Goal: Task Accomplishment & Management: Use online tool/utility

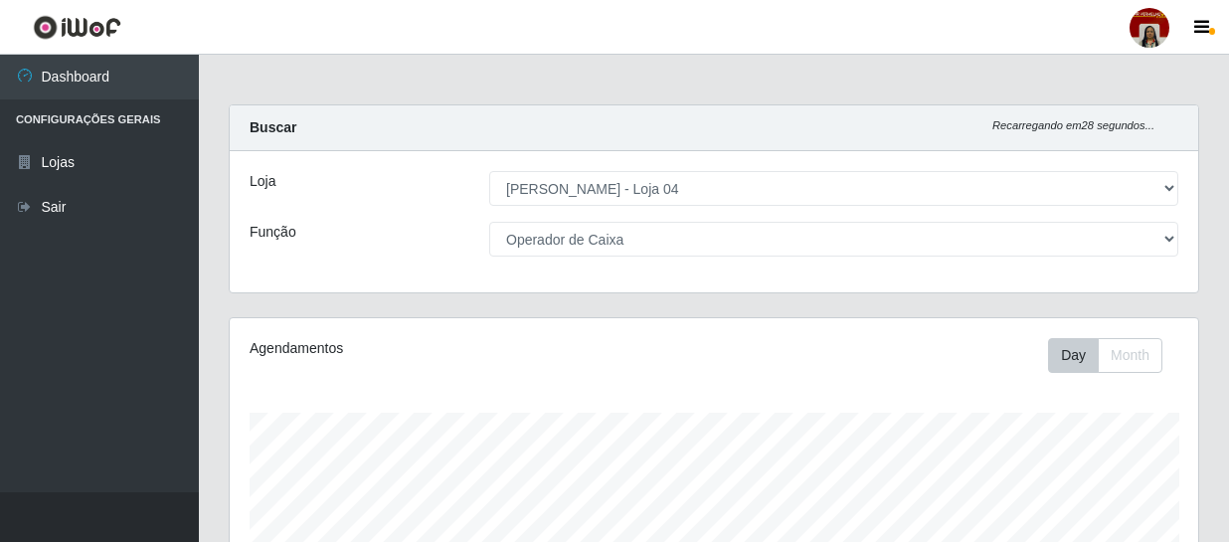
select select "251"
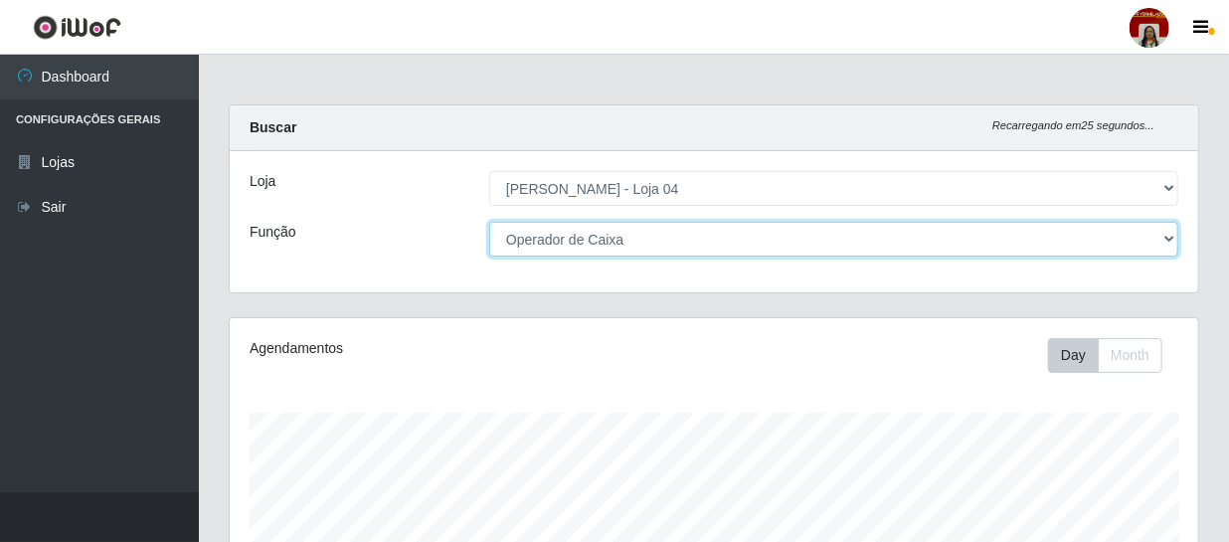
click at [641, 242] on select "[Selecione...] ASG ASG + ASG ++ Auxiliar de Depósito Auxiliar de Depósito + Aux…" at bounding box center [833, 239] width 689 height 35
select select "112"
click at [489, 222] on select "[Selecione...] ASG ASG + ASG ++ Auxiliar de Depósito Auxiliar de Depósito + Aux…" at bounding box center [833, 239] width 689 height 35
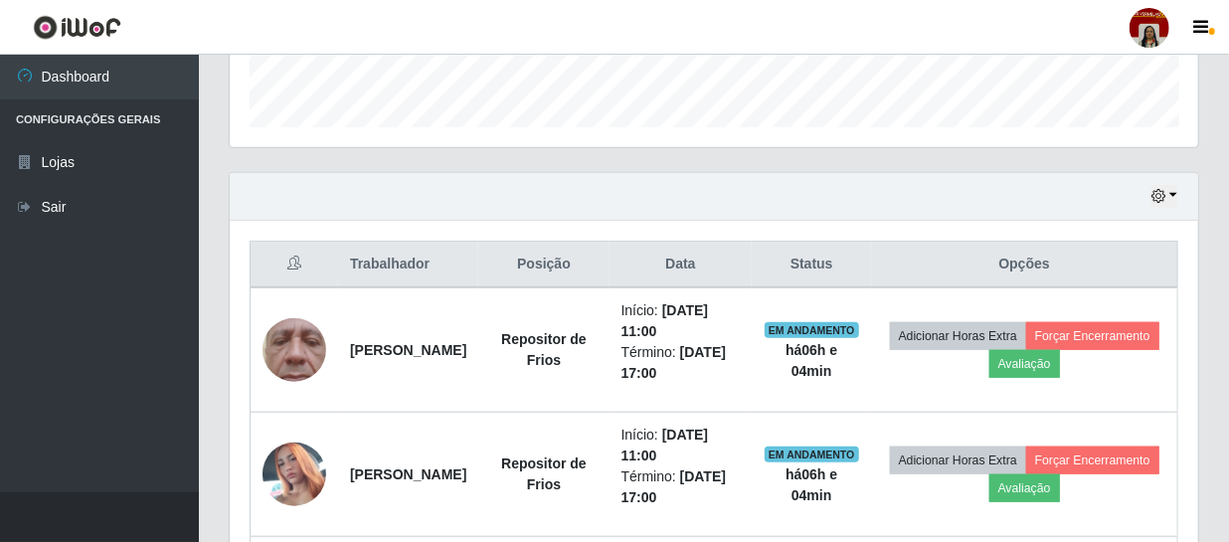
scroll to position [586, 0]
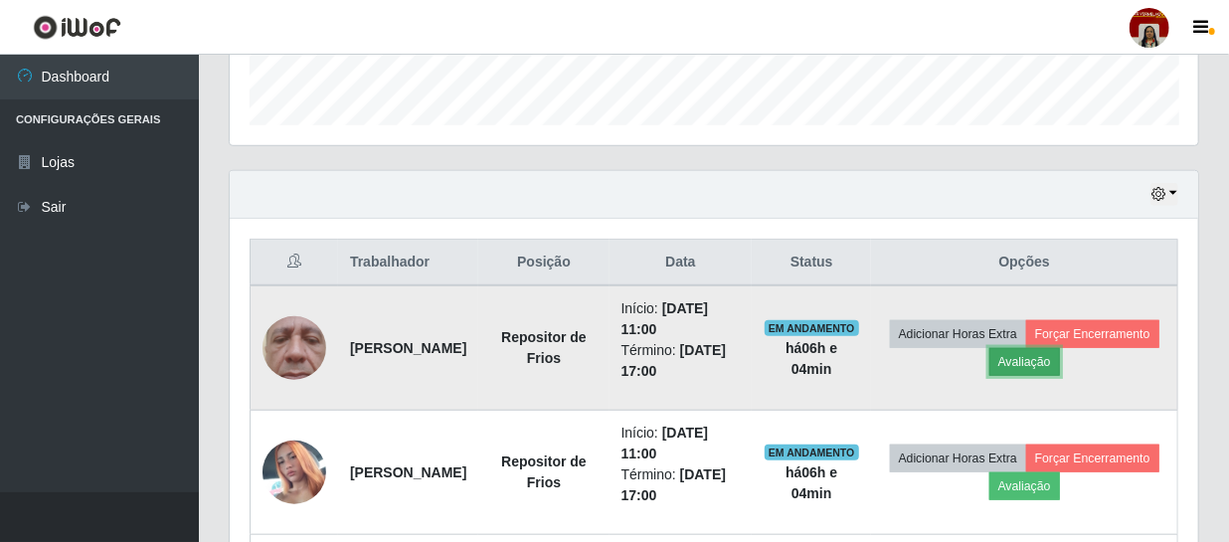
click at [1060, 356] on button "Avaliação" at bounding box center [1025, 362] width 71 height 28
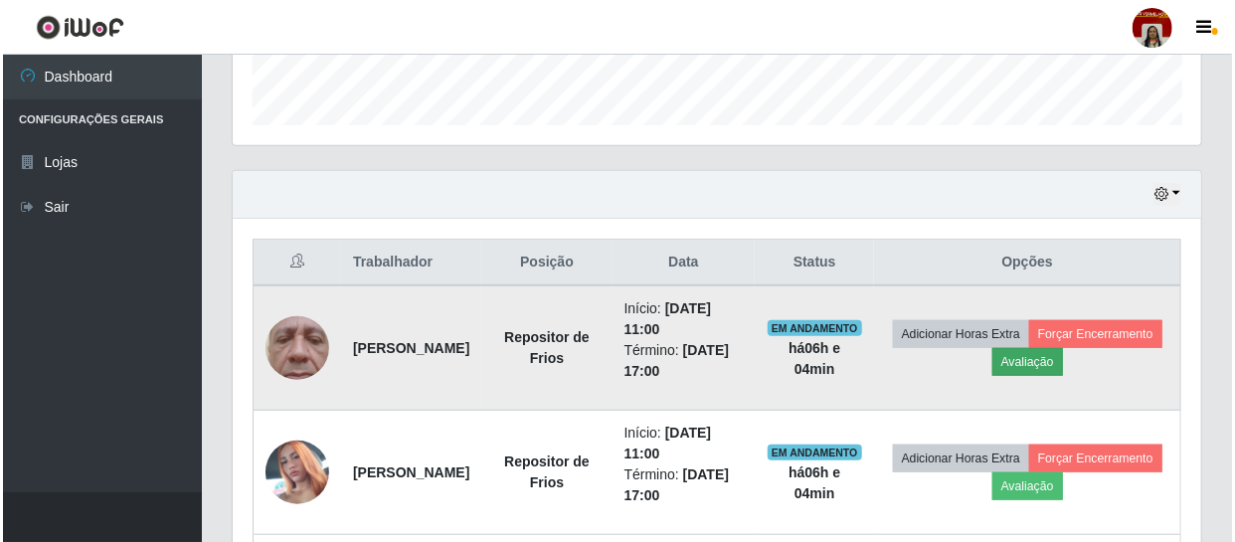
scroll to position [413, 960]
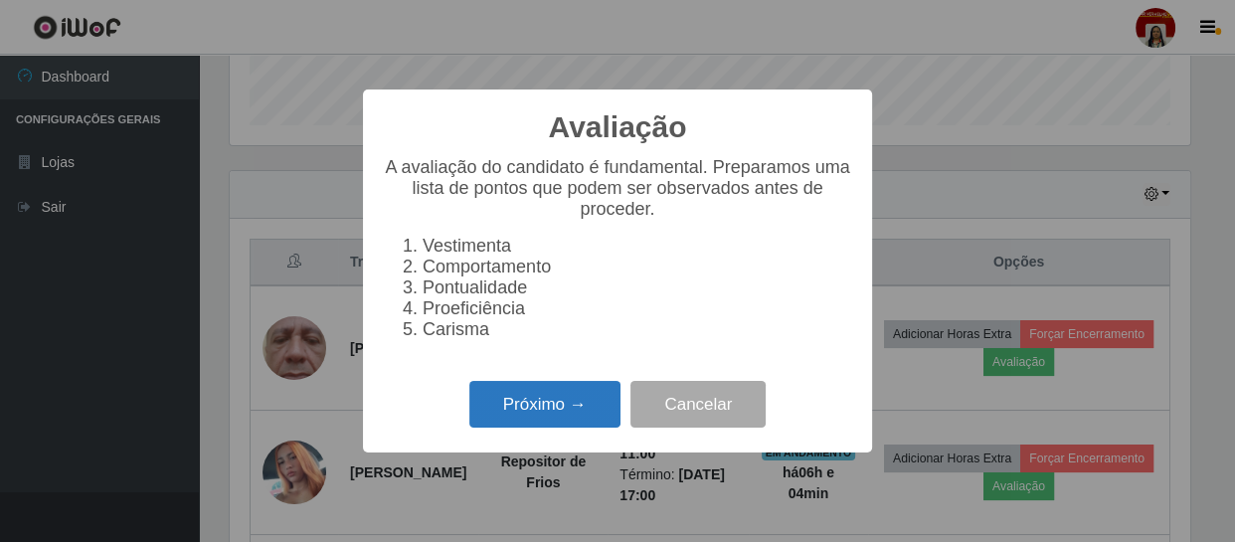
click at [562, 408] on button "Próximo →" at bounding box center [544, 404] width 151 height 47
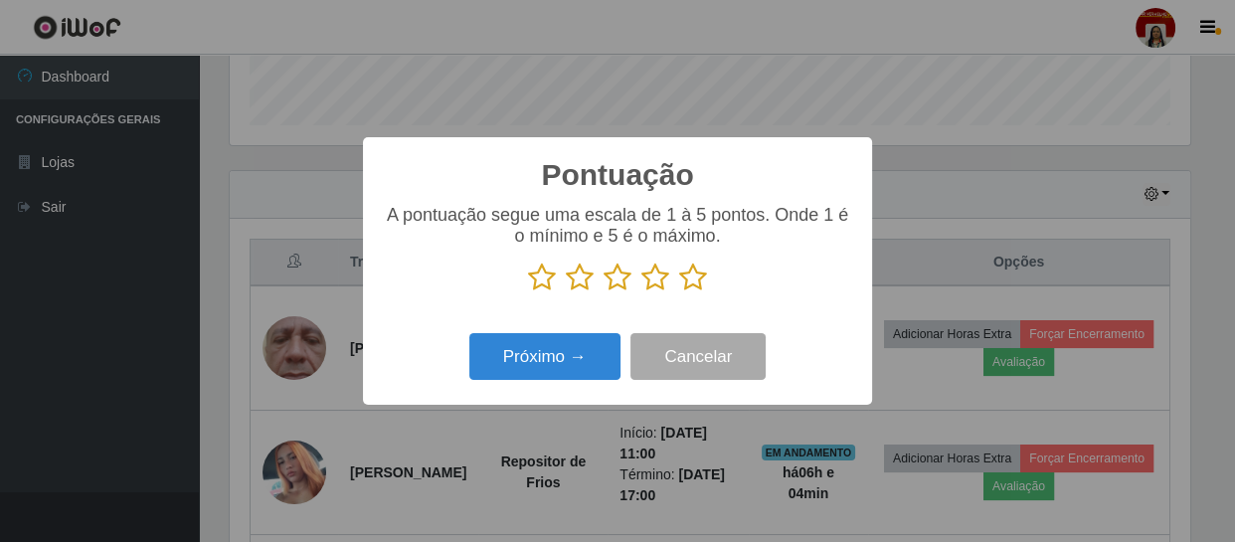
scroll to position [994153, 993604]
click at [693, 291] on icon at bounding box center [693, 278] width 28 height 30
click at [679, 292] on input "radio" at bounding box center [679, 292] width 0 height 0
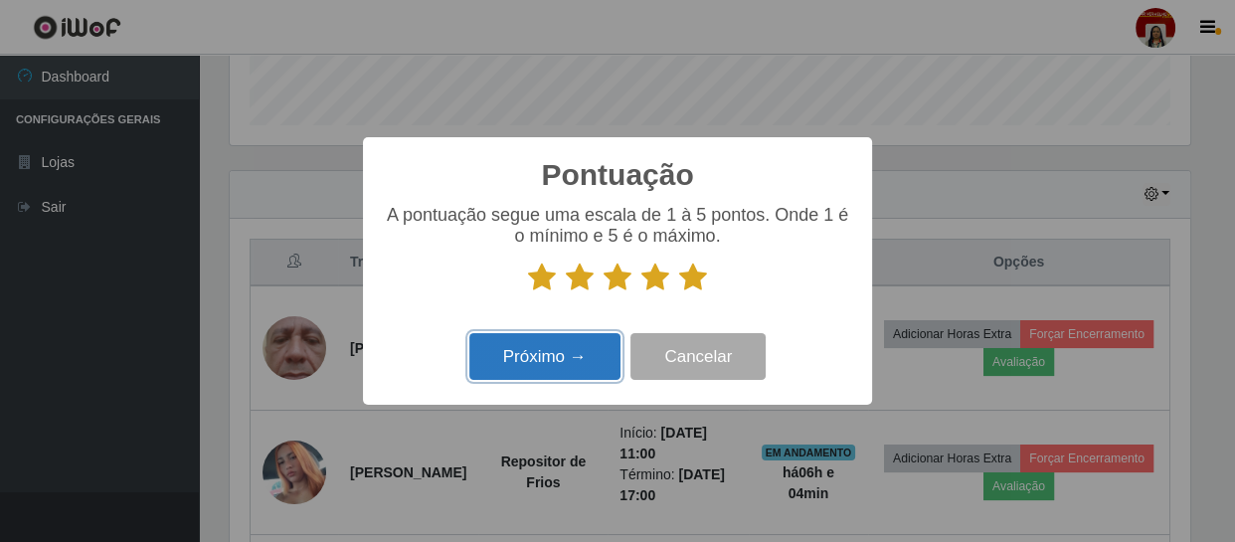
click at [567, 350] on button "Próximo →" at bounding box center [544, 356] width 151 height 47
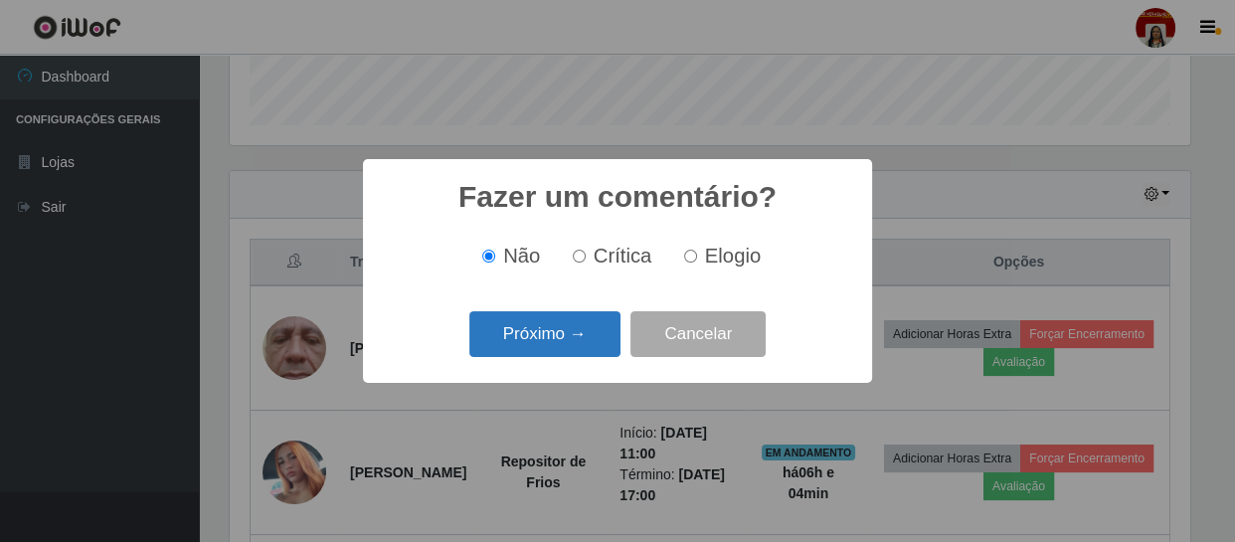
click at [577, 341] on button "Próximo →" at bounding box center [544, 334] width 151 height 47
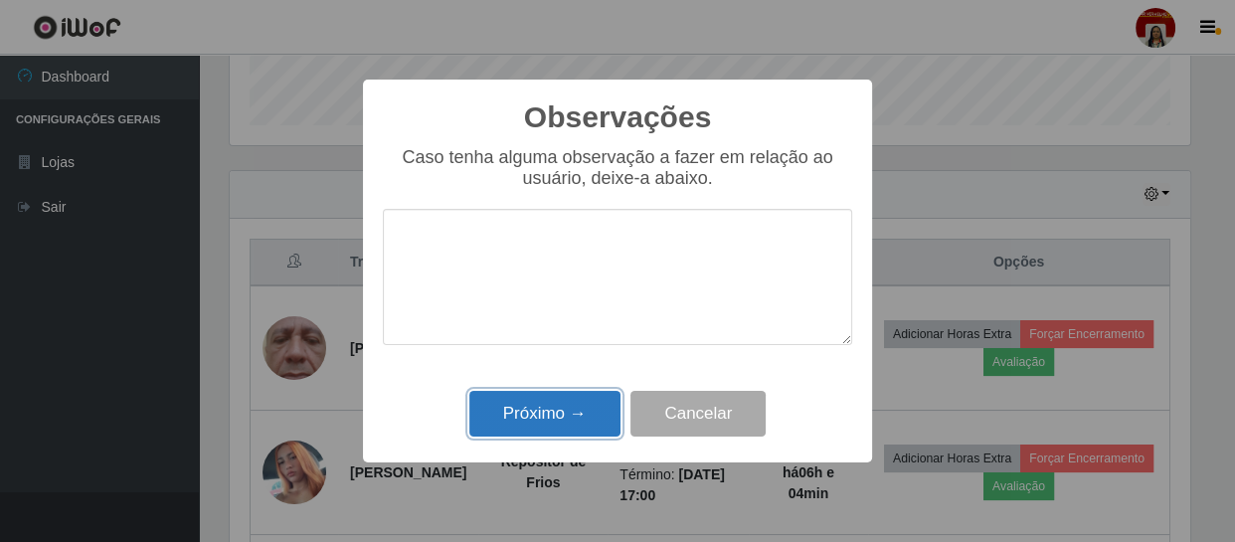
click at [568, 404] on button "Próximo →" at bounding box center [544, 414] width 151 height 47
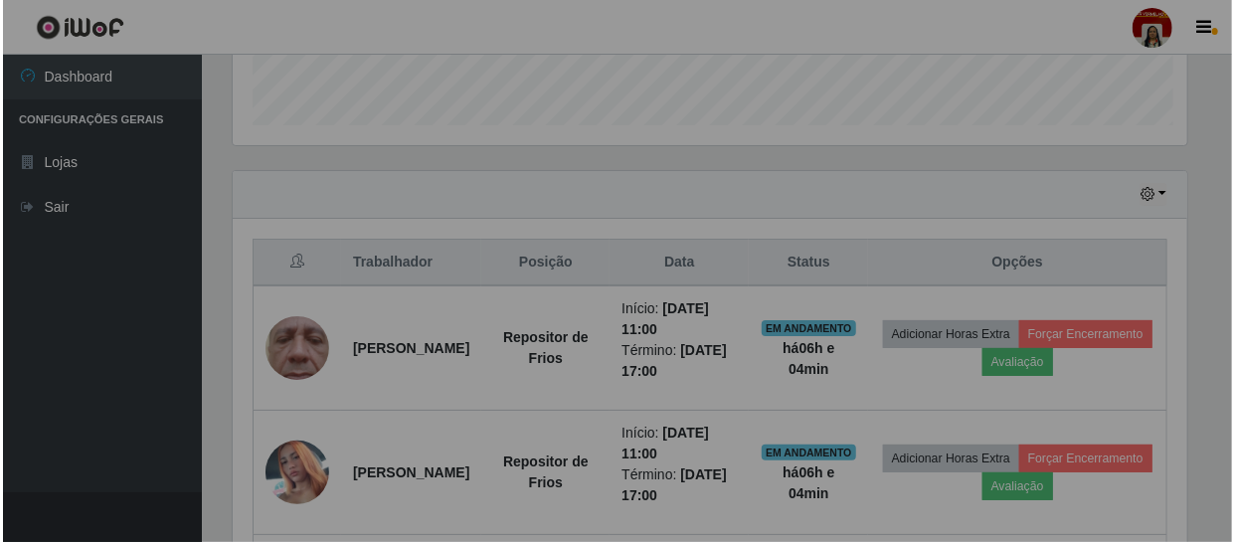
scroll to position [413, 969]
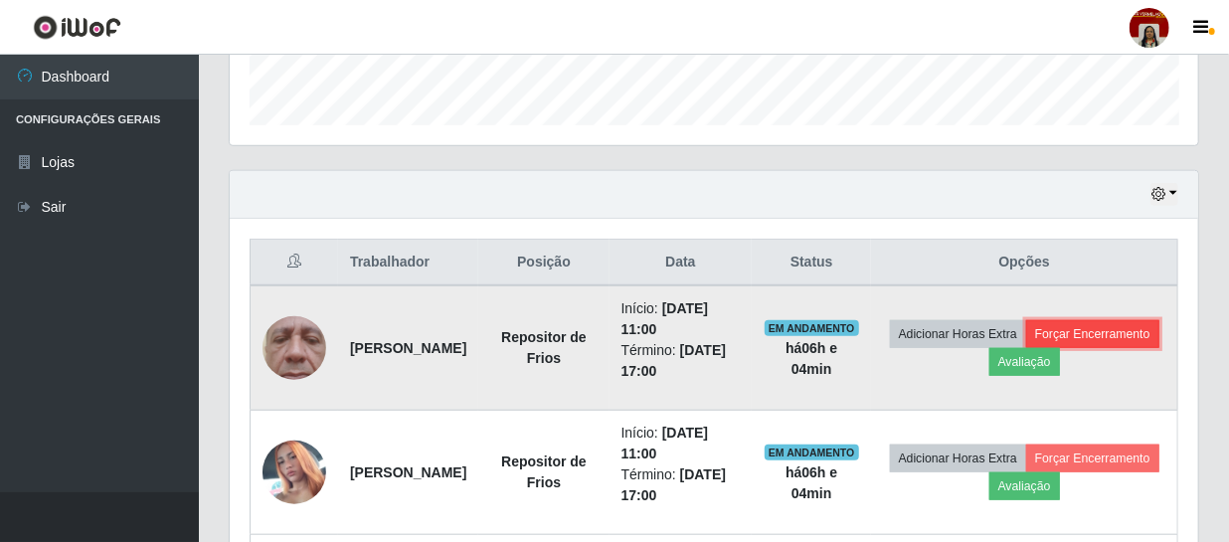
click at [1026, 348] on button "Forçar Encerramento" at bounding box center [1092, 334] width 133 height 28
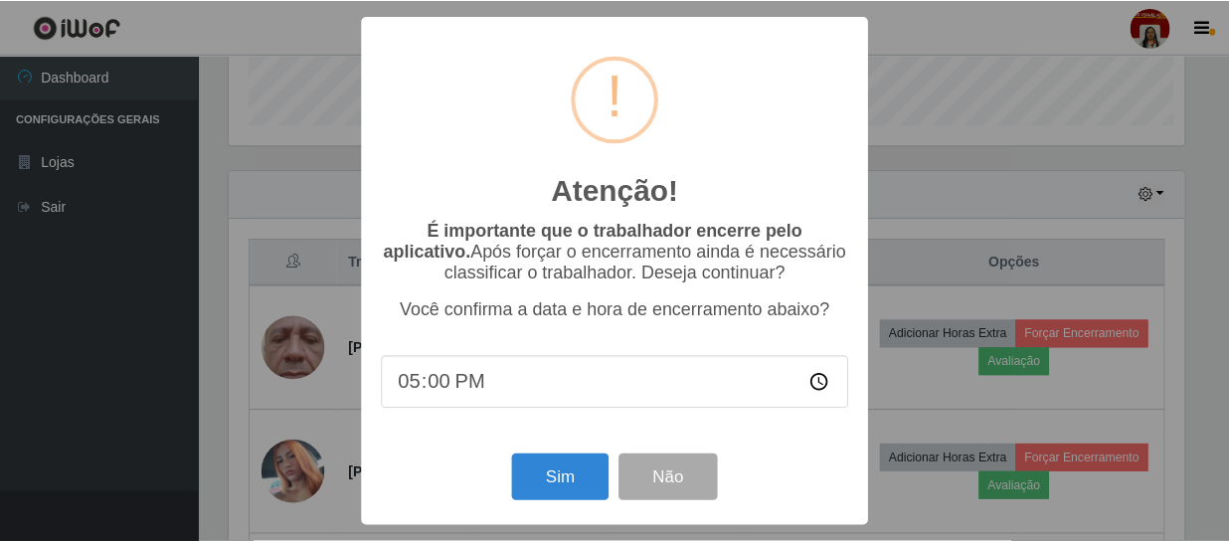
scroll to position [413, 960]
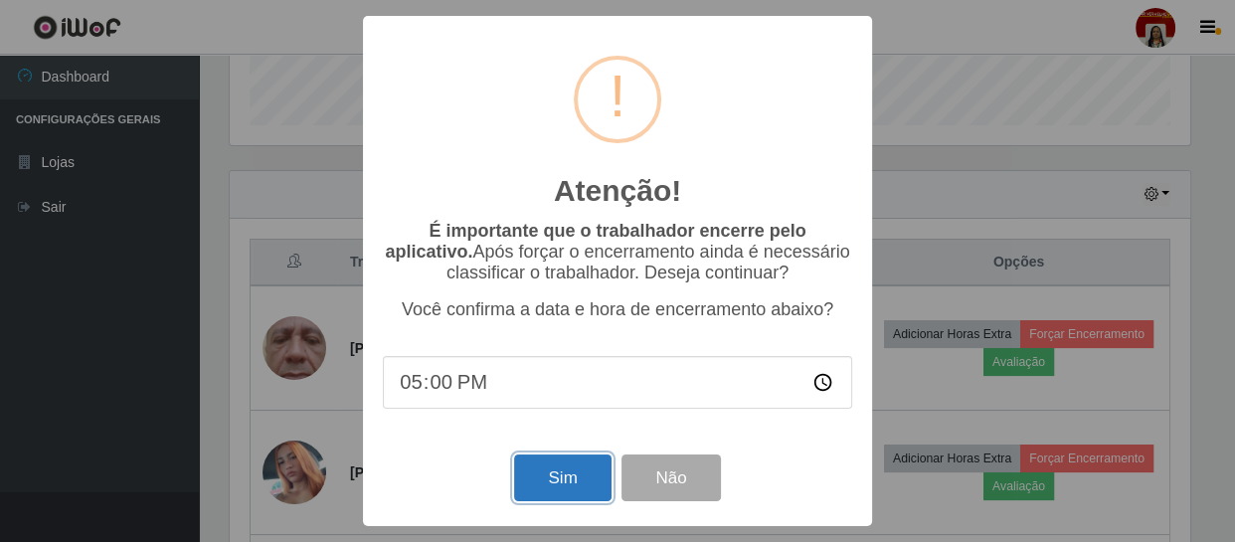
click at [592, 463] on button "Sim" at bounding box center [562, 478] width 96 height 47
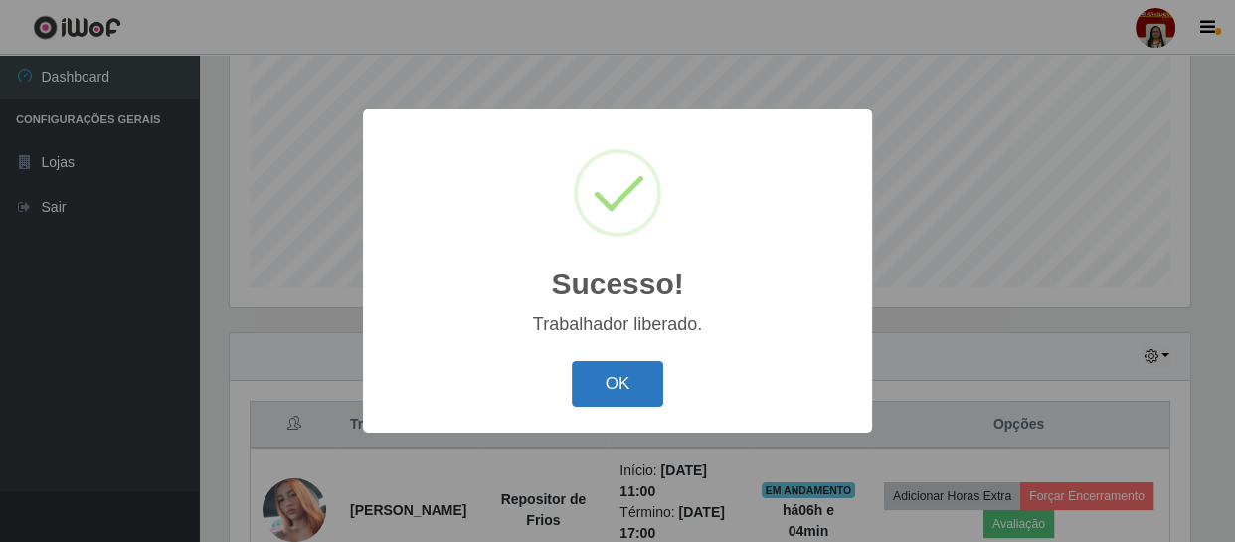
click at [641, 382] on button "OK" at bounding box center [618, 384] width 92 height 47
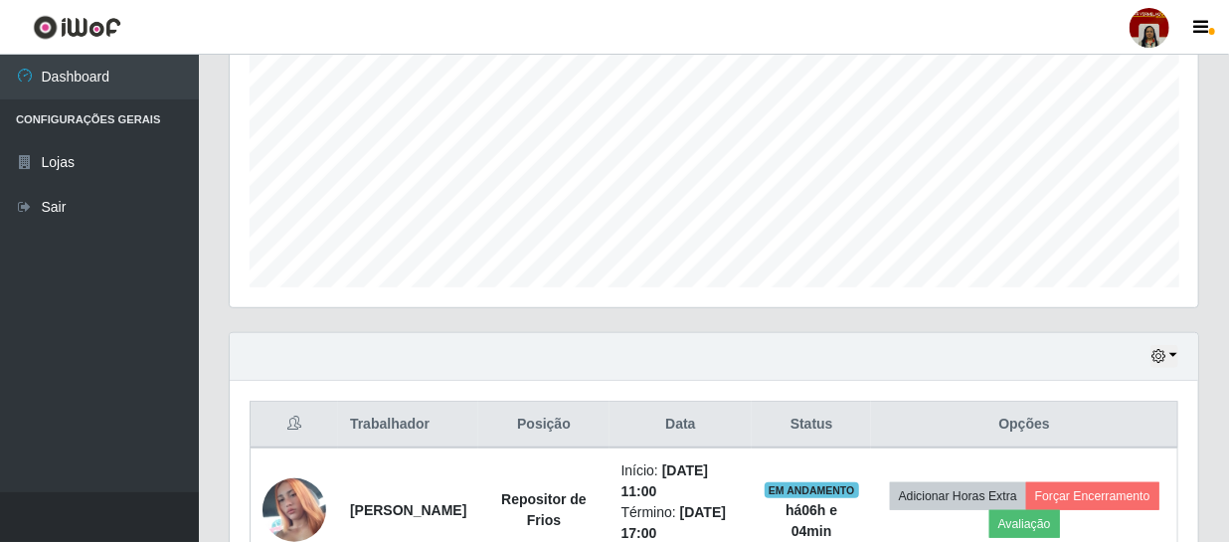
scroll to position [413, 969]
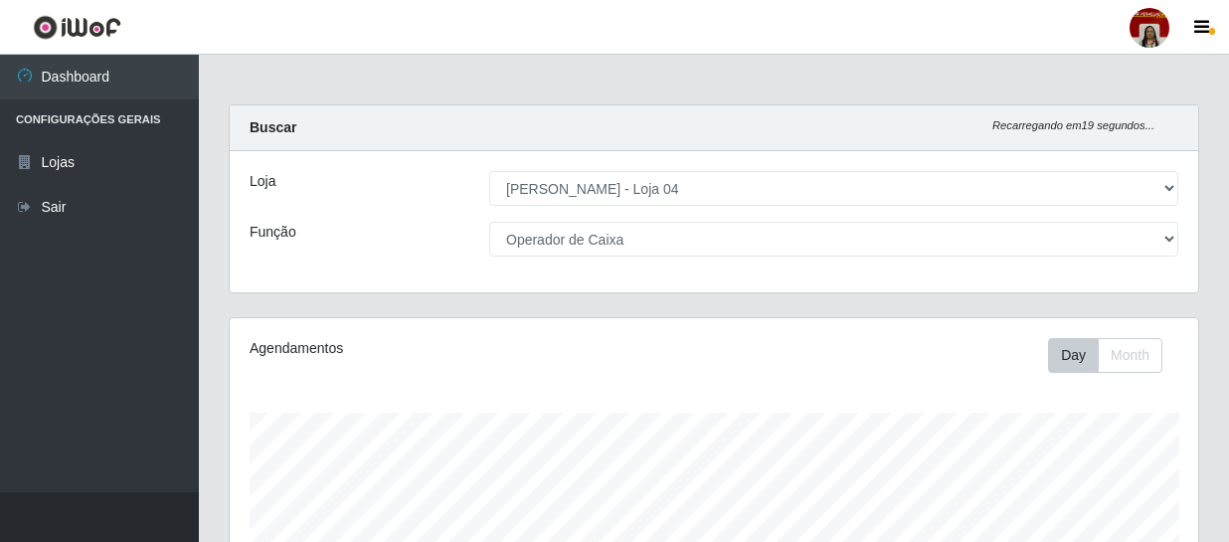
select select "251"
select select "22"
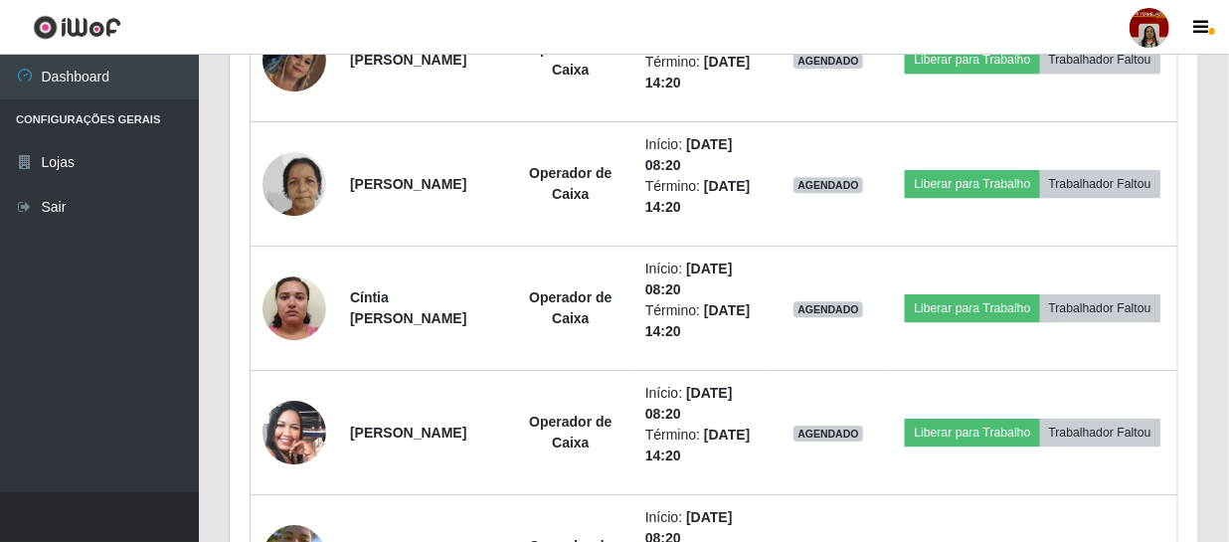
scroll to position [413, 969]
